Goal: Transaction & Acquisition: Purchase product/service

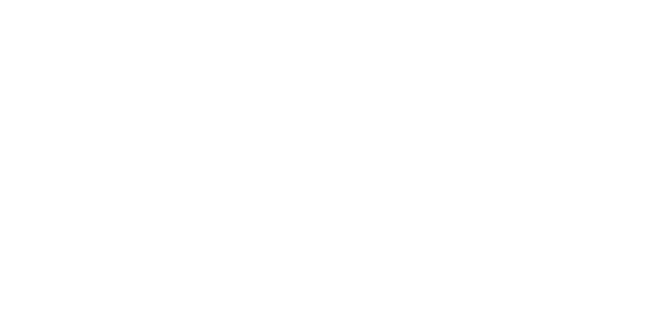
select select "US"
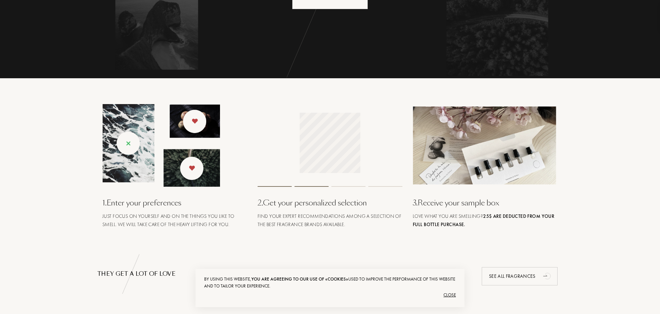
scroll to position [207, 0]
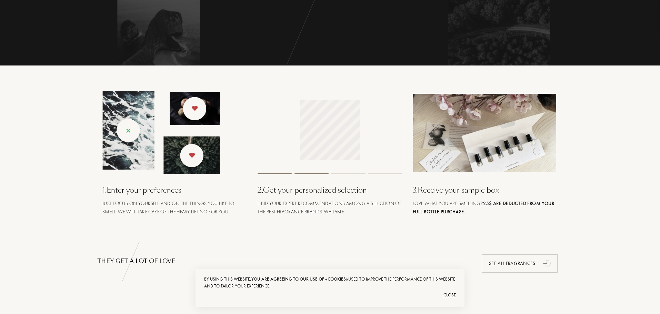
click at [450, 298] on div "Close" at bounding box center [330, 295] width 252 height 11
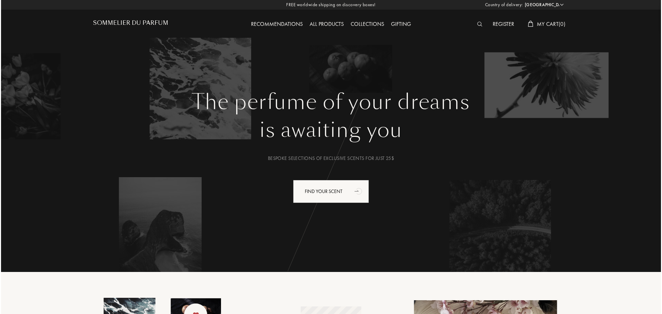
scroll to position [0, 0]
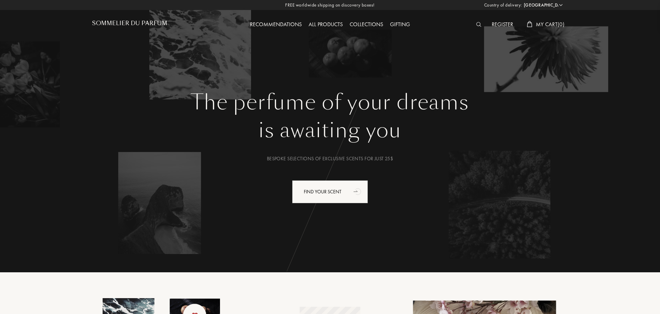
click at [479, 23] on img at bounding box center [478, 24] width 5 height 5
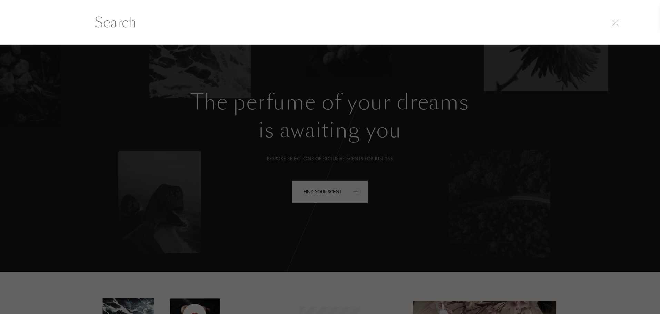
scroll to position [0, 0]
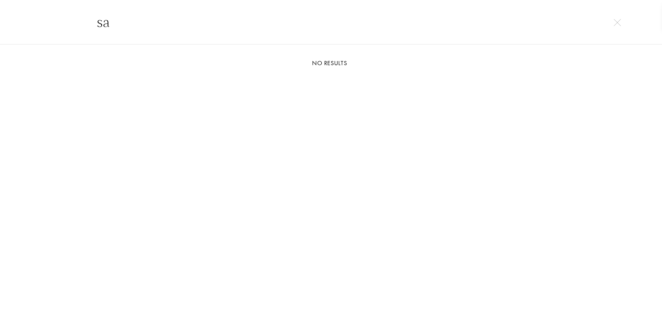
type input "s"
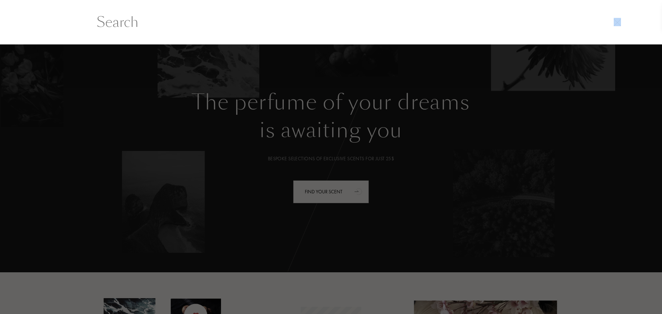
drag, startPoint x: 622, startPoint y: 19, endPoint x: 626, endPoint y: 14, distance: 6.8
click at [626, 16] on div at bounding box center [331, 22] width 662 height 45
click at [616, 16] on div at bounding box center [331, 22] width 662 height 45
click at [616, 20] on img at bounding box center [617, 22] width 7 height 7
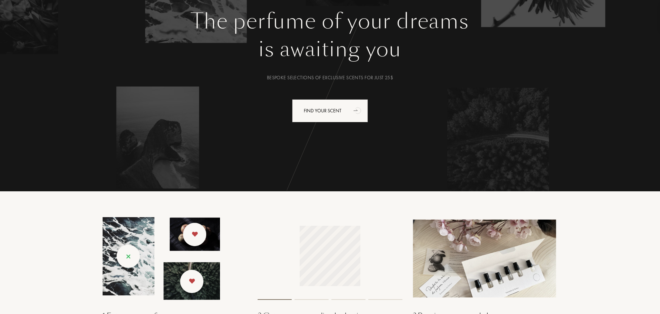
scroll to position [69, 0]
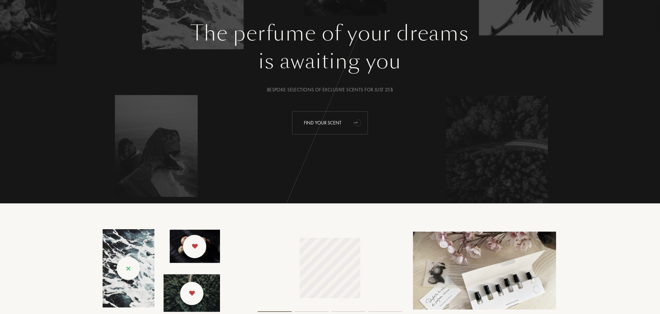
click at [347, 127] on div "Find your scent" at bounding box center [330, 122] width 76 height 23
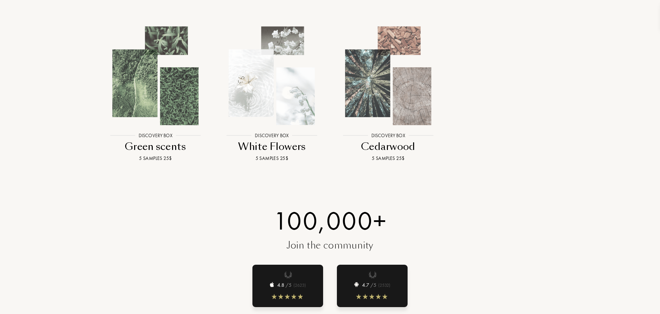
scroll to position [759, 0]
click at [186, 121] on img at bounding box center [155, 76] width 105 height 105
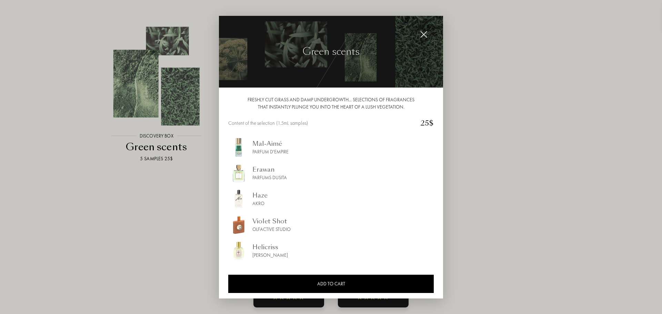
click at [424, 33] on img at bounding box center [424, 35] width 8 height 8
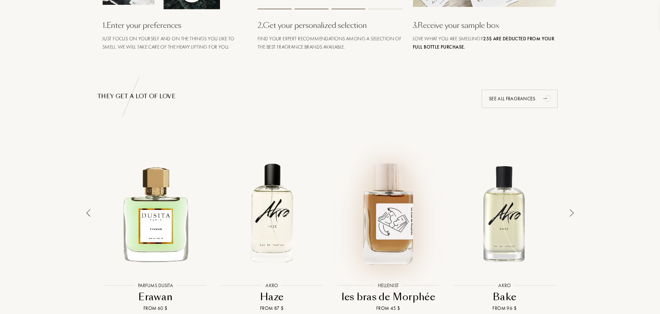
scroll to position [448, 0]
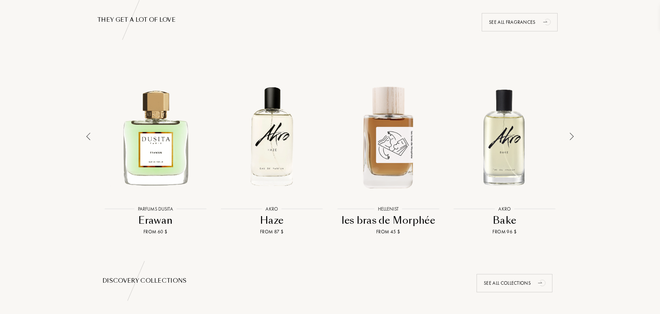
click at [266, 210] on div "Akro" at bounding box center [271, 209] width 19 height 7
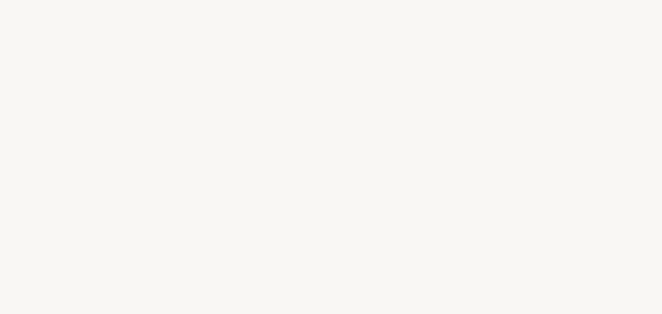
select select "US"
